Goal: Task Accomplishment & Management: Complete application form

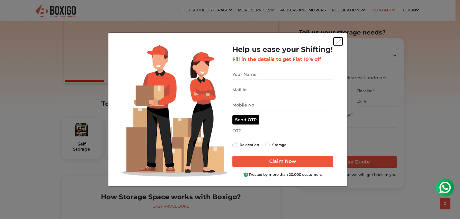
click at [338, 42] on img "get free quote dialog" at bounding box center [338, 41] width 5 height 5
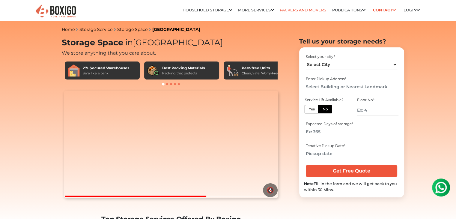
click at [299, 11] on link "Packers and Movers" at bounding box center [303, 10] width 46 height 4
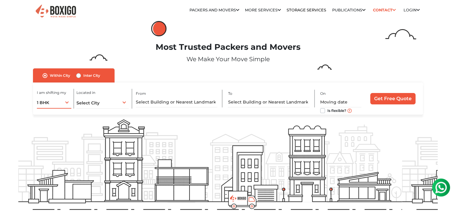
click at [64, 100] on div "1 BHK 1 BHK 2 BHK 3 BHK 3 + BHK FEW ITEMS" at bounding box center [54, 102] width 34 height 13
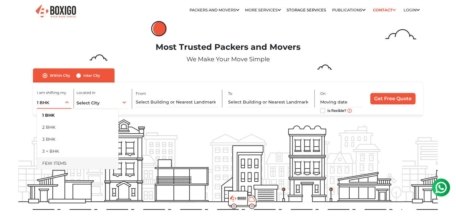
click at [63, 166] on li "FEW ITEMS" at bounding box center [78, 163] width 82 height 12
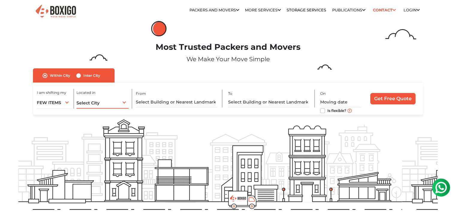
click at [120, 101] on div "Select City Select City [GEOGRAPHIC_DATA] [GEOGRAPHIC_DATA] [GEOGRAPHIC_DATA] […" at bounding box center [102, 102] width 52 height 13
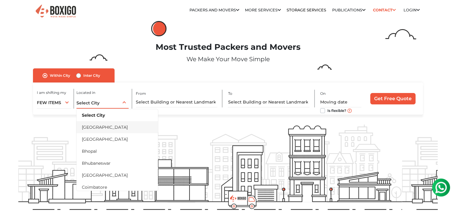
click at [101, 127] on li "[GEOGRAPHIC_DATA]" at bounding box center [117, 127] width 82 height 12
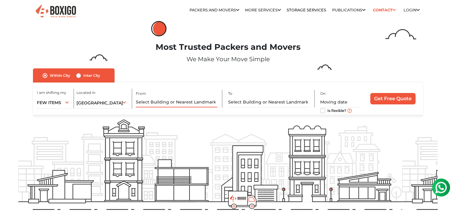
click at [186, 98] on input "text" at bounding box center [177, 102] width 82 height 10
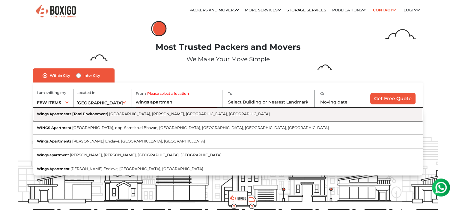
click at [174, 111] on button "Wings Apartments [Total Environment] [GEOGRAPHIC_DATA][PERSON_NAME], [GEOGRAPHI…" at bounding box center [228, 114] width 390 height 14
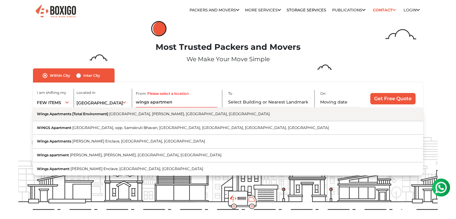
type input "Wings Apartments [Total Environment], [GEOGRAPHIC_DATA][PERSON_NAME], [GEOGRAPH…"
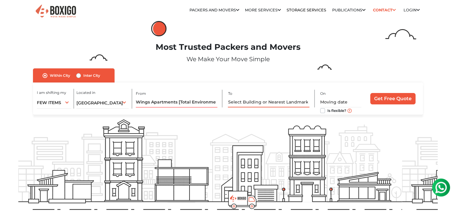
click at [251, 102] on input "text" at bounding box center [269, 102] width 82 height 10
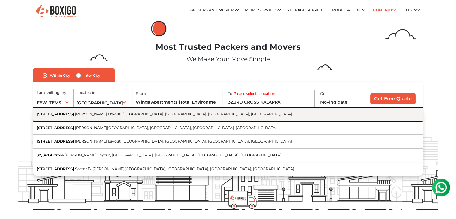
click at [198, 114] on span "[PERSON_NAME] Layout, [GEOGRAPHIC_DATA], [GEOGRAPHIC_DATA], [GEOGRAPHIC_DATA], …" at bounding box center [183, 114] width 217 height 4
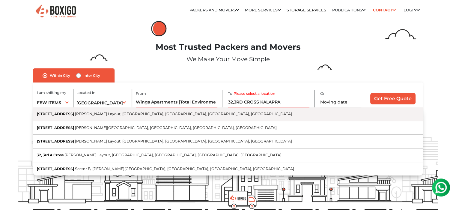
type input "[STREET_ADDRESS][PERSON_NAME]"
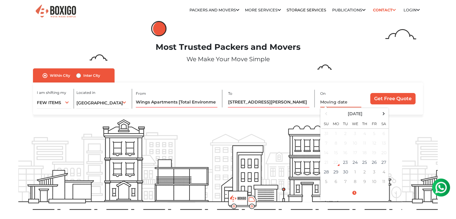
click at [344, 101] on input "text" at bounding box center [340, 102] width 41 height 10
click at [337, 163] on div "22" at bounding box center [335, 162] width 9 height 9
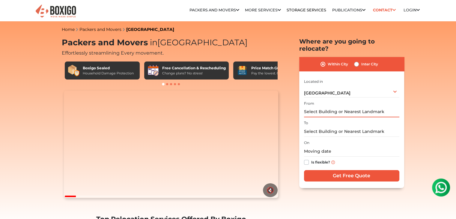
click at [342, 107] on input "text" at bounding box center [351, 112] width 95 height 10
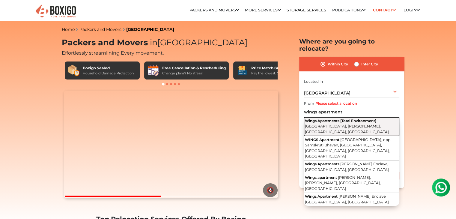
click at [347, 118] on span "Wings Apartments [Total Environment]" at bounding box center [340, 120] width 71 height 4
type input "Wings Apartments [Total Environment], Cambridge Road, Halasuru, Jeevan Kendra L…"
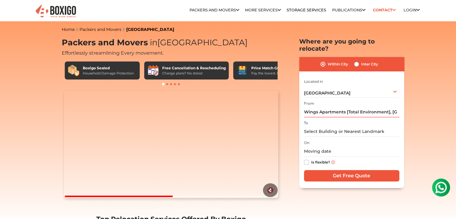
click at [348, 119] on div "To" at bounding box center [351, 128] width 95 height 18
click at [347, 126] on input "text" at bounding box center [351, 131] width 95 height 10
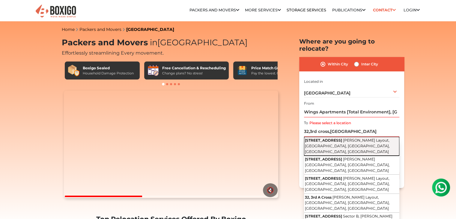
click at [352, 138] on span "Kalappa Layout, Rasanna Colony, Basavanagara, Bengaluru, Karnataka" at bounding box center [347, 146] width 85 height 16
type input "32, 3rd Cross Road, Kalappa Layout, Rasanna Colony, Basavanagara, Bengaluru, Ka…"
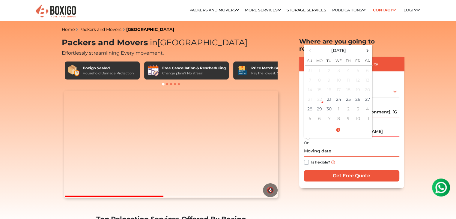
click at [311, 146] on input "text" at bounding box center [351, 151] width 95 height 10
click at [321, 95] on div "22" at bounding box center [319, 99] width 9 height 9
click at [332, 94] on td "23" at bounding box center [329, 99] width 10 height 10
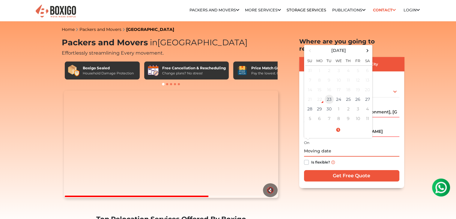
type input "09/23/2025 11:33 AM"
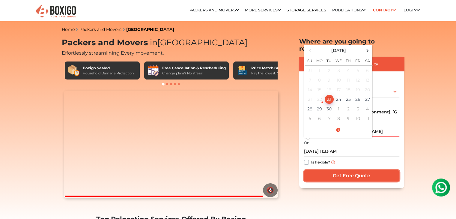
click at [339, 170] on input "Get Free Quote" at bounding box center [351, 175] width 95 height 11
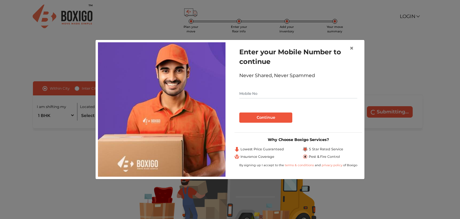
click at [287, 95] on input "text" at bounding box center [298, 94] width 118 height 10
type input "8825768209"
click at [263, 117] on button "Continue" at bounding box center [265, 117] width 53 height 10
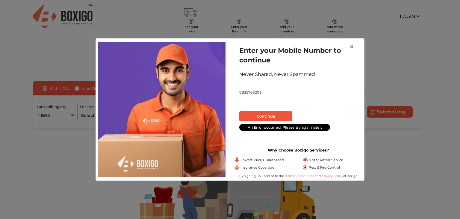
click at [270, 93] on input "8825768209" at bounding box center [298, 93] width 118 height 10
click at [265, 115] on button "Continue" at bounding box center [265, 116] width 53 height 10
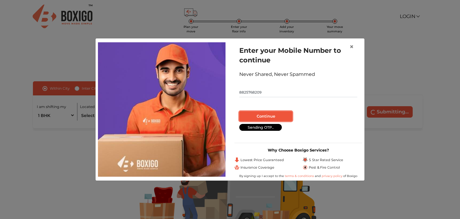
click at [265, 115] on button "Continue" at bounding box center [265, 116] width 53 height 10
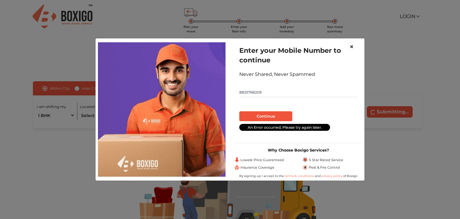
click at [352, 45] on span "×" at bounding box center [352, 46] width 4 height 9
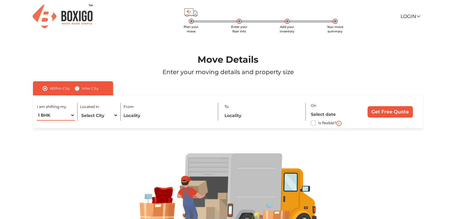
click at [71, 113] on select "1 BHK 2 BHK 3 BHK 3 + BHK FEW ITEMS" at bounding box center [56, 115] width 38 height 10
select select "FEW ITEMS"
click at [37, 110] on select "1 BHK 2 BHK 3 BHK 3 + BHK FEW ITEMS" at bounding box center [56, 115] width 38 height 10
click at [113, 116] on select "Select City Bangalore Bengaluru Bhopal Bhubaneswar Chennai Coimbatore Cuttack D…" at bounding box center [99, 115] width 38 height 10
select select "[GEOGRAPHIC_DATA]"
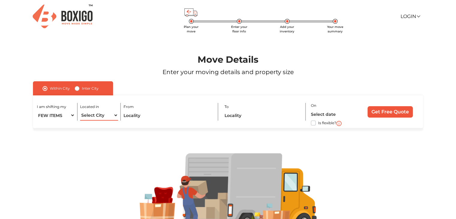
click at [80, 110] on select "Select City Bangalore Bengaluru Bhopal Bhubaneswar Chennai Coimbatore Cuttack D…" at bounding box center [99, 115] width 38 height 10
click at [180, 111] on input "text" at bounding box center [167, 115] width 89 height 10
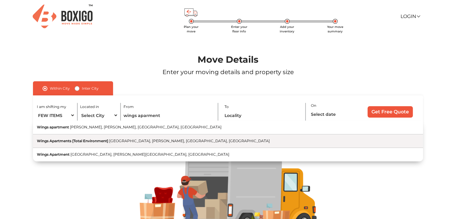
click at [163, 139] on span "[GEOGRAPHIC_DATA], [PERSON_NAME], [GEOGRAPHIC_DATA], [GEOGRAPHIC_DATA]" at bounding box center [189, 140] width 161 height 4
type input "Wings Apartments [Total Environment], [GEOGRAPHIC_DATA][PERSON_NAME], [GEOGRAPH…"
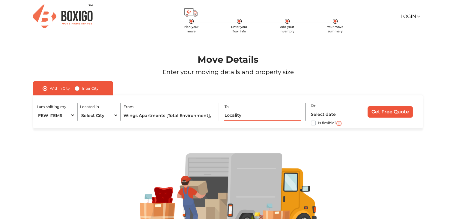
click at [260, 115] on input "text" at bounding box center [262, 115] width 76 height 10
type input "e"
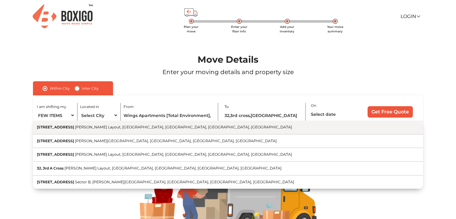
click at [145, 129] on span "[PERSON_NAME] Layout, [GEOGRAPHIC_DATA], [GEOGRAPHIC_DATA], [GEOGRAPHIC_DATA], …" at bounding box center [183, 127] width 217 height 4
type input "[STREET_ADDRESS][PERSON_NAME]"
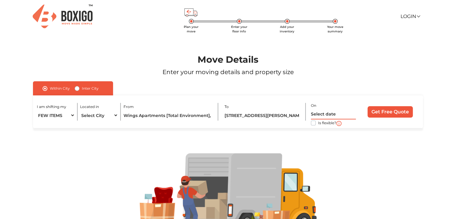
click at [332, 115] on input "text" at bounding box center [333, 114] width 45 height 10
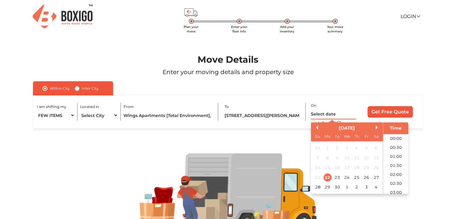
scroll to position [181, 0]
click at [327, 177] on div "22" at bounding box center [327, 177] width 8 height 8
click at [346, 112] on input "22/09/2025 12:00 AM" at bounding box center [333, 114] width 45 height 10
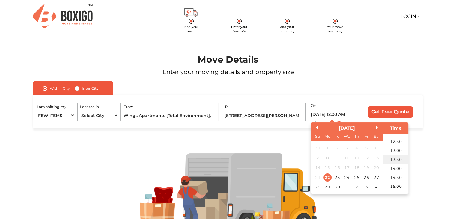
click at [396, 157] on li "13:30" at bounding box center [395, 159] width 25 height 9
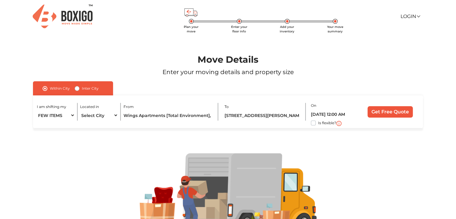
type input "22/09/2025 1:30 PM"
click at [393, 113] on input "Get Free Quote" at bounding box center [389, 111] width 45 height 11
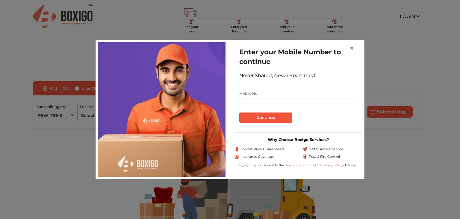
click at [261, 95] on input "text" at bounding box center [298, 94] width 118 height 10
type input "8825768209"
click at [263, 120] on button "Continue" at bounding box center [265, 117] width 53 height 10
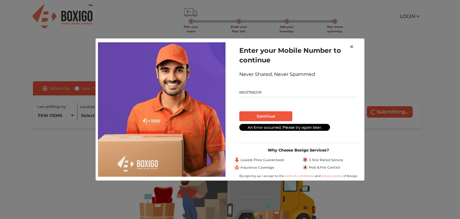
drag, startPoint x: 277, startPoint y: 94, endPoint x: 217, endPoint y: 83, distance: 61.3
click at [217, 83] on div "Enter your Mobile Number to continue Never Shared, Never Spammed 8825768209 Con…" at bounding box center [230, 109] width 273 height 137
type input "7987979296"
click at [254, 115] on button "Continue" at bounding box center [265, 116] width 53 height 10
drag, startPoint x: 294, startPoint y: 93, endPoint x: 237, endPoint y: 96, distance: 56.8
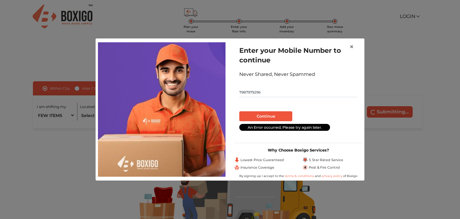
click at [237, 96] on div "Enter your Mobile Number to continue Never Shared, Never Spammed 7987979296 Con…" at bounding box center [299, 89] width 128 height 97
type input "8825768209"
click at [268, 113] on button "Continue" at bounding box center [265, 116] width 53 height 10
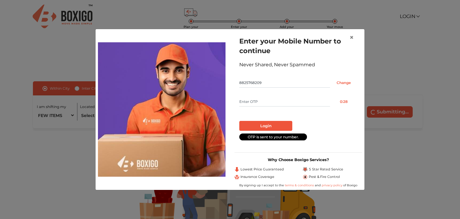
click at [267, 101] on input "text" at bounding box center [284, 102] width 91 height 10
type input "4788"
click at [263, 126] on button "Login" at bounding box center [265, 126] width 53 height 10
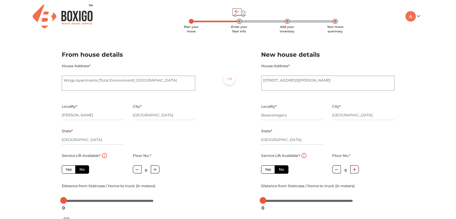
click at [155, 169] on icon "button" at bounding box center [154, 169] width 3 height 3
type input "3"
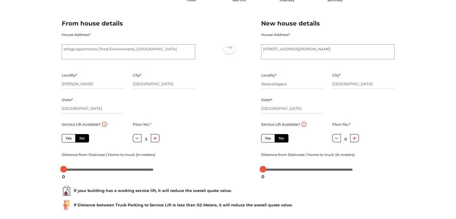
scroll to position [28, 0]
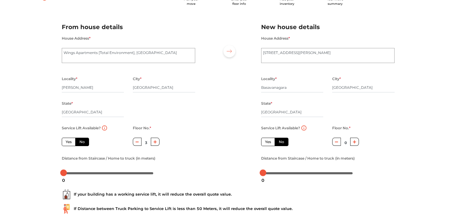
click at [356, 140] on button "button" at bounding box center [354, 142] width 9 height 8
type input "1"
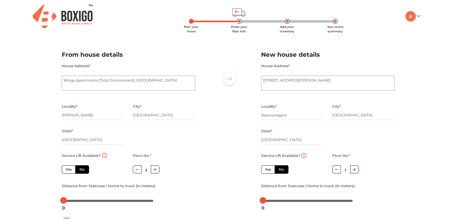
scroll to position [66, 0]
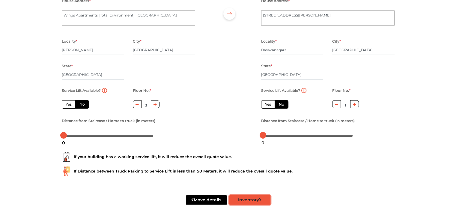
click at [260, 199] on icon "submit" at bounding box center [260, 200] width 3 height 4
radio input "true"
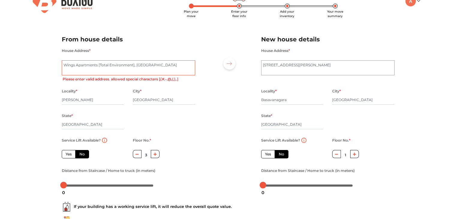
scroll to position [0, 0]
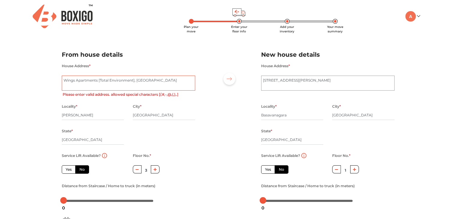
click at [121, 83] on textarea "Wings Apartments [Total Environment], Cambridge Road, Halasuru" at bounding box center [128, 83] width 133 height 15
click at [100, 78] on textarea "Wings Apartments [Total Environment], Cambridge Road, Halasuru" at bounding box center [128, 83] width 133 height 15
click at [133, 80] on textarea "Wings Apartments [Total Environment], Cambridge Road, Halasuru" at bounding box center [128, 83] width 133 height 15
type textarea "Wings Apartments ,Total Environment, Cambridge Road, Halasuru"
radio input "true"
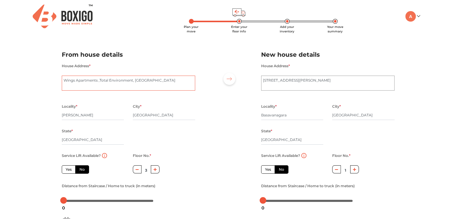
scroll to position [66, 0]
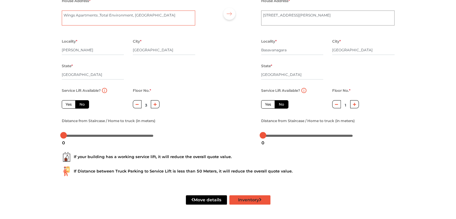
type textarea "Wings Apartments ,Total Environment, Cambridge Road, Halasuru"
click at [255, 199] on button "Inventory" at bounding box center [249, 199] width 41 height 9
radio input "true"
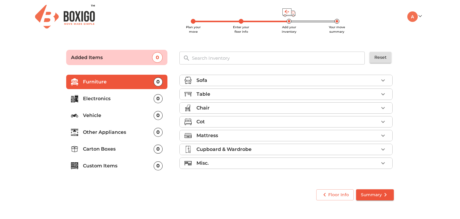
click at [370, 77] on div "Sofa" at bounding box center [288, 80] width 182 height 7
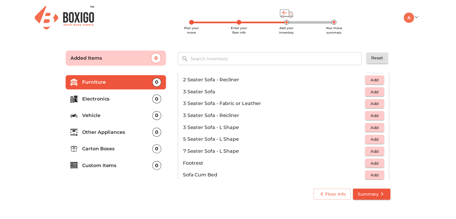
scroll to position [75, 0]
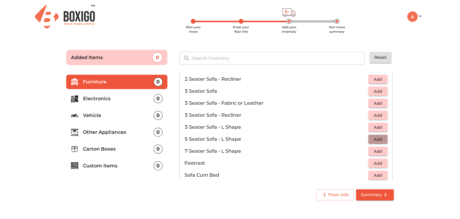
click at [372, 137] on span "Add" at bounding box center [378, 139] width 13 height 7
click at [378, 196] on span "Summary" at bounding box center [375, 194] width 28 height 7
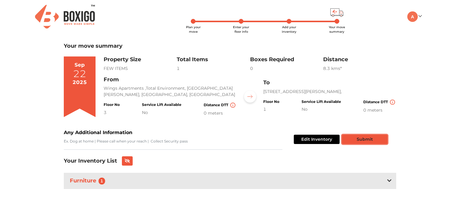
click at [362, 137] on button "Submit" at bounding box center [365, 139] width 46 height 9
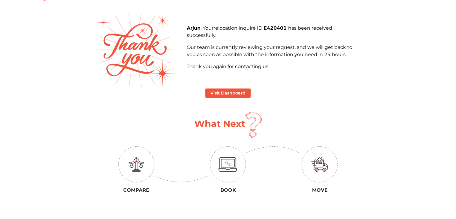
scroll to position [28, 0]
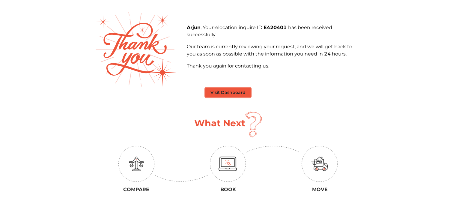
click at [228, 94] on button "Visit Dashboard" at bounding box center [227, 92] width 45 height 9
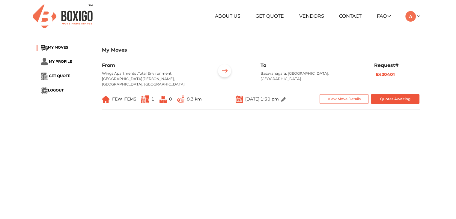
click at [73, 13] on img at bounding box center [63, 16] width 60 height 24
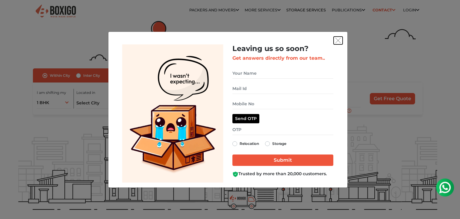
click at [338, 37] on button "get free quote dialog" at bounding box center [338, 41] width 9 height 8
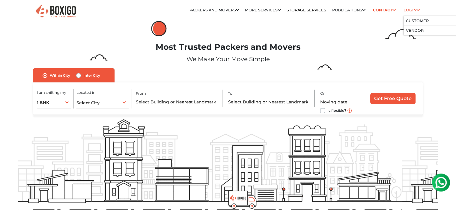
click at [417, 6] on li "Login Customer Vendor" at bounding box center [411, 10] width 16 height 12
click at [415, 21] on link "Customer" at bounding box center [417, 21] width 23 height 4
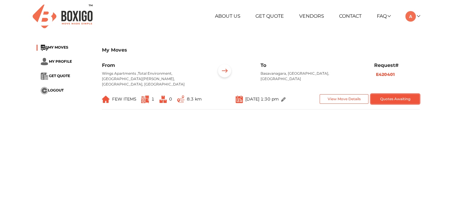
click at [391, 94] on button "Quotes Awaiting" at bounding box center [395, 99] width 49 height 10
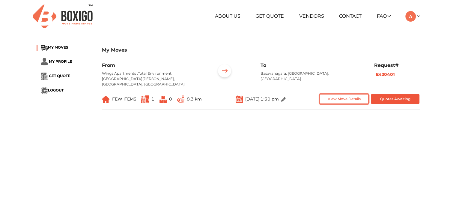
click at [340, 94] on button "View Move Details" at bounding box center [344, 99] width 49 height 10
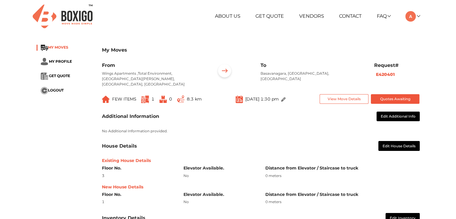
click at [52, 46] on span "MY MOVES" at bounding box center [58, 47] width 20 height 4
